Goal: Navigation & Orientation: Find specific page/section

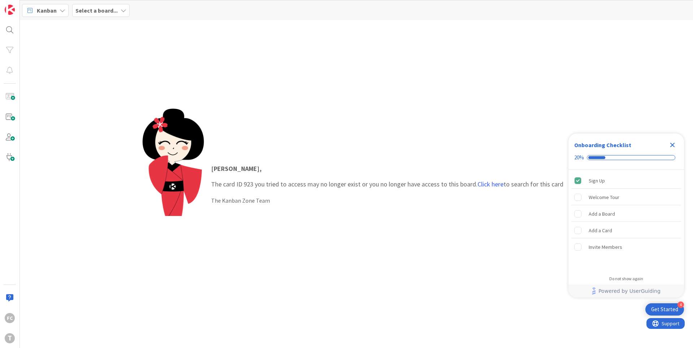
click at [672, 143] on icon "Close Checklist" at bounding box center [672, 145] width 9 height 9
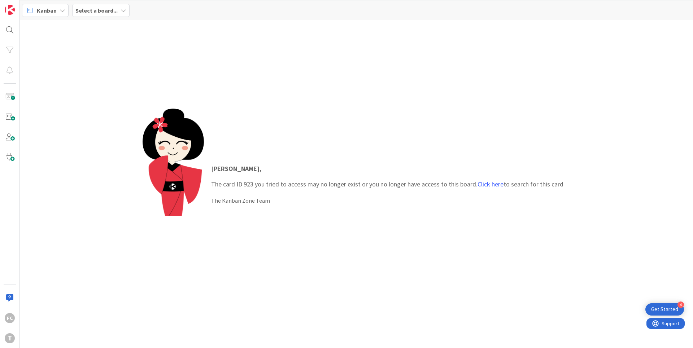
click at [115, 10] on b "Select a board..." at bounding box center [96, 10] width 42 height 7
click at [115, 69] on h4 "Development & Quality Assurance" at bounding box center [129, 71] width 98 height 7
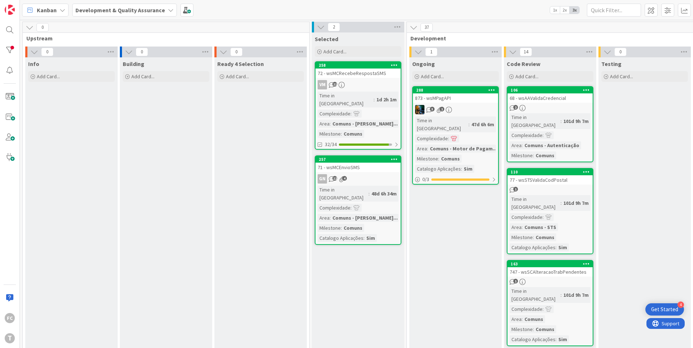
click at [61, 11] on icon at bounding box center [63, 10] width 6 height 6
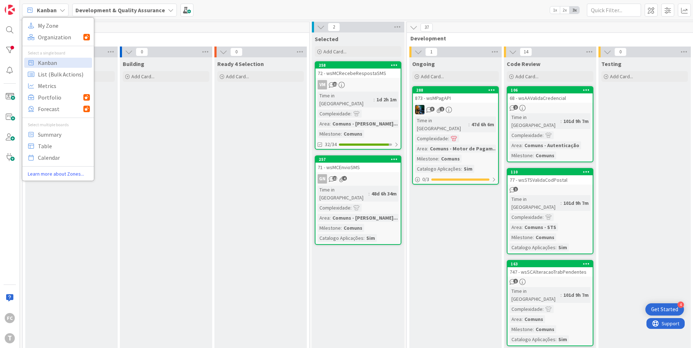
click at [134, 35] on span "Upstream" at bounding box center [163, 38] width 274 height 7
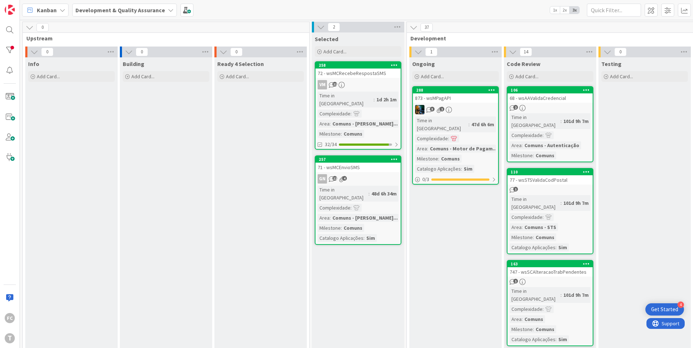
click at [156, 12] on b "Development & Quality Assurance" at bounding box center [120, 9] width 90 height 7
click at [96, 72] on h4 "Development & Quality Assurance" at bounding box center [129, 71] width 98 height 7
click at [10, 51] on div at bounding box center [10, 50] width 14 height 14
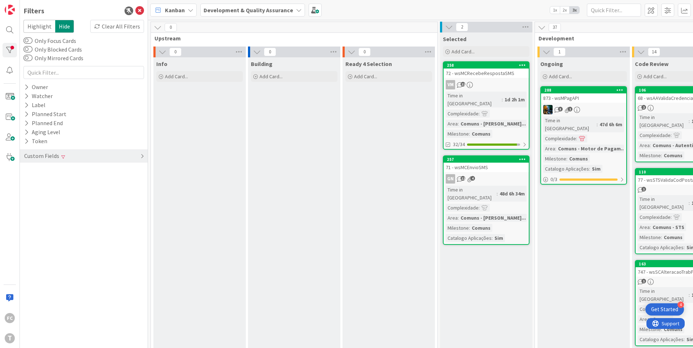
click at [54, 153] on div "Custom Fields" at bounding box center [41, 156] width 36 height 9
click at [130, 199] on icon at bounding box center [127, 197] width 5 height 5
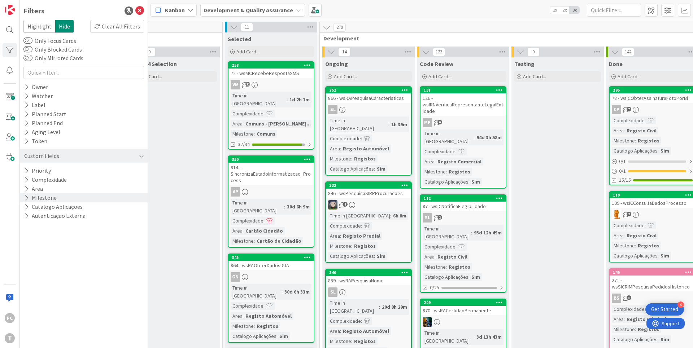
scroll to position [0, 264]
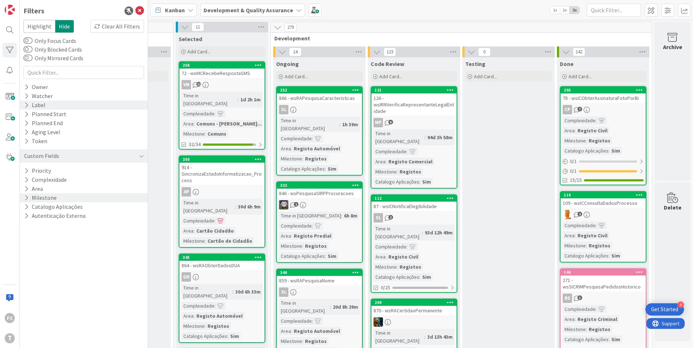
click at [27, 106] on icon at bounding box center [26, 105] width 5 height 6
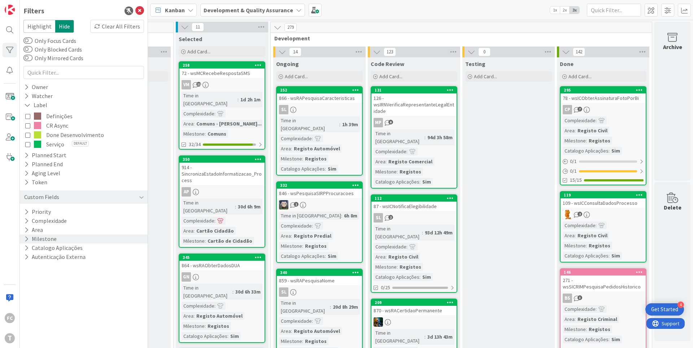
click at [29, 134] on icon at bounding box center [27, 134] width 5 height 5
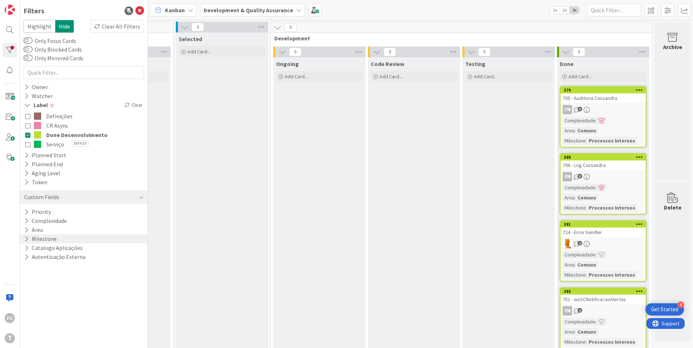
click at [29, 135] on icon at bounding box center [27, 134] width 5 height 5
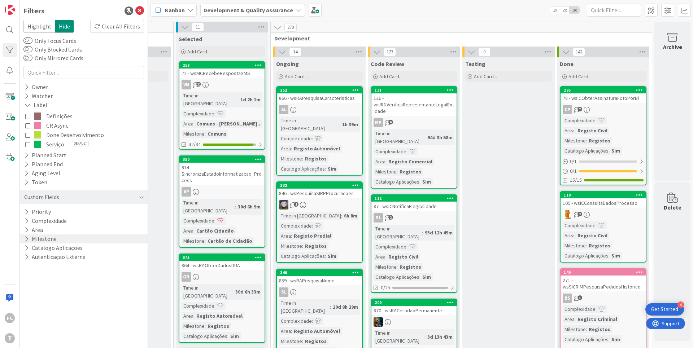
click at [29, 126] on icon at bounding box center [27, 125] width 5 height 5
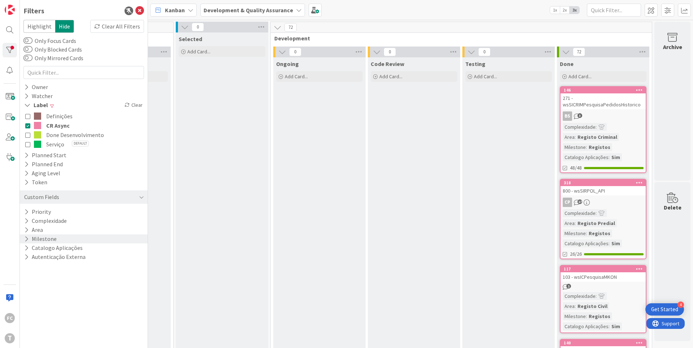
click at [29, 126] on icon at bounding box center [27, 125] width 5 height 5
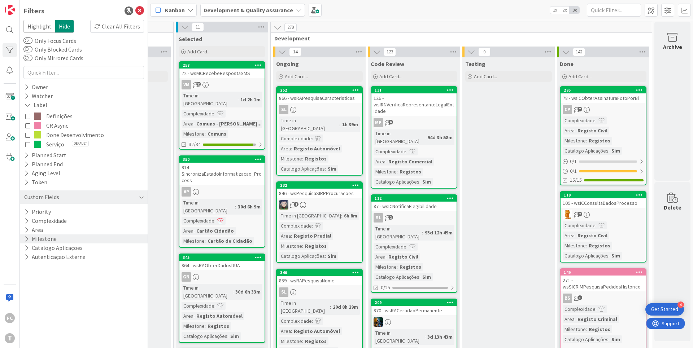
click at [27, 125] on icon at bounding box center [27, 125] width 5 height 5
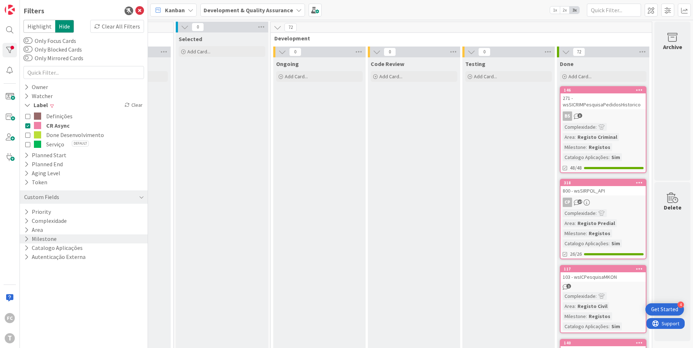
click at [27, 125] on icon at bounding box center [27, 125] width 5 height 5
